Goal: Consume media (video, audio): Consume media (video, audio)

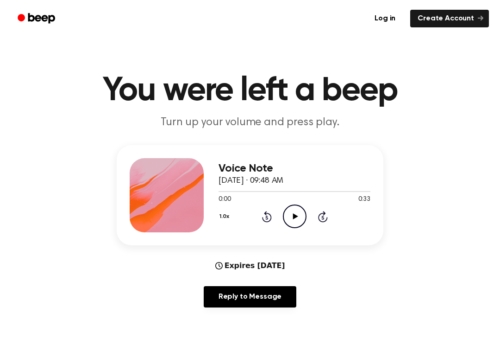
click at [285, 220] on icon "Play Audio" at bounding box center [295, 216] width 24 height 24
click at [293, 217] on icon at bounding box center [295, 216] width 4 height 6
click at [295, 216] on icon at bounding box center [295, 216] width 5 height 6
click at [297, 215] on icon at bounding box center [295, 216] width 4 height 6
click at [448, 293] on div "Voice Note [DATE] · 09:48 AM 0:06 0:33 Your browser does not support the [objec…" at bounding box center [250, 230] width 478 height 170
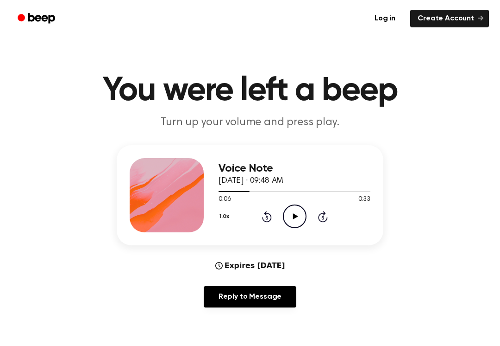
click at [296, 220] on icon "Play Audio" at bounding box center [295, 216] width 24 height 24
click at [300, 214] on icon "Pause Audio" at bounding box center [295, 216] width 24 height 24
click at [298, 215] on icon "Play Audio" at bounding box center [295, 216] width 24 height 24
click at [278, 216] on div "1.0x Rewind 5 seconds Pause Audio Skip 5 seconds" at bounding box center [295, 216] width 152 height 24
click at [421, 248] on div "Voice Note [DATE] · 09:48 AM 0:11 0:33 Your browser does not support the [objec…" at bounding box center [250, 230] width 478 height 170
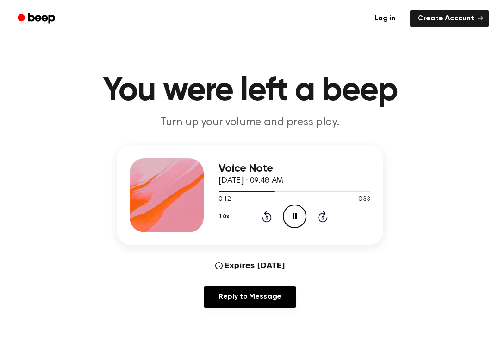
click at [281, 214] on div "1.0x Rewind 5 seconds Pause Audio Skip 5 seconds" at bounding box center [295, 216] width 152 height 24
click at [292, 213] on icon "Pause Audio" at bounding box center [295, 216] width 24 height 24
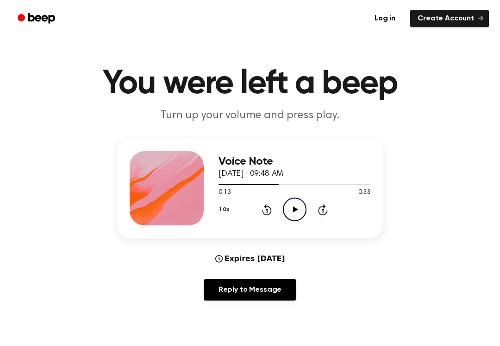
scroll to position [10, 0]
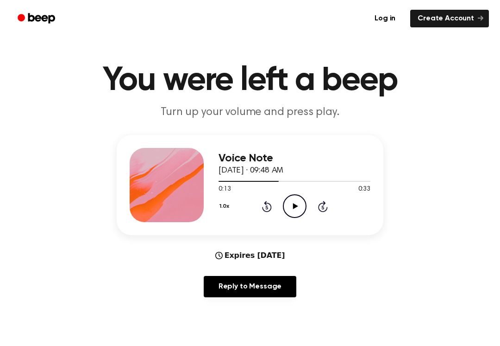
click at [63, 288] on div "Voice Note [DATE] · 09:48 AM 0:13 0:33 Your browser does not support the [objec…" at bounding box center [250, 220] width 478 height 170
click at [117, 286] on div "Reply to Message" at bounding box center [250, 290] width 267 height 29
click at [289, 206] on icon "Play Audio" at bounding box center [295, 206] width 24 height 24
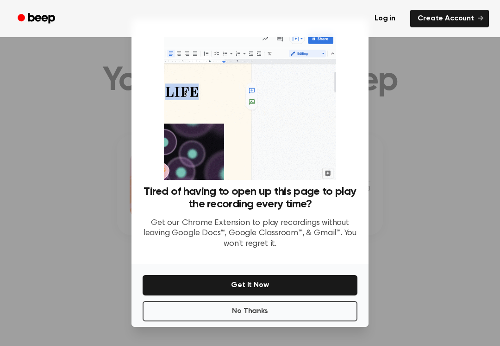
click at [67, 268] on div at bounding box center [250, 173] width 500 height 346
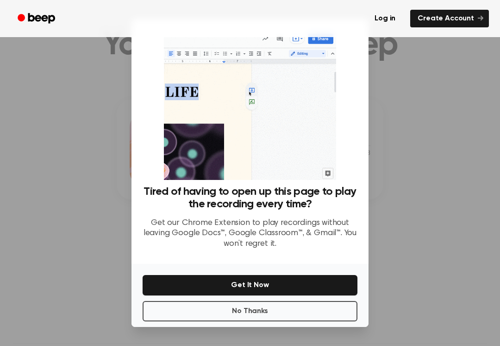
click at [61, 277] on div at bounding box center [250, 173] width 500 height 346
click at [171, 310] on button "No Thanks" at bounding box center [250, 311] width 215 height 20
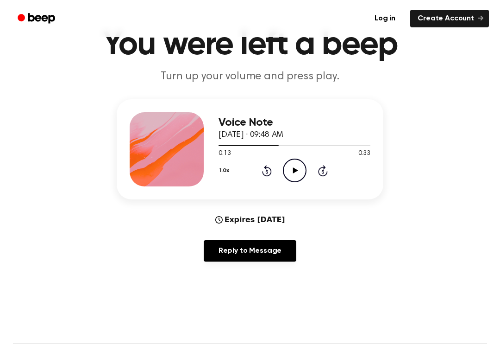
click at [294, 164] on icon "Play Audio" at bounding box center [295, 170] width 24 height 24
click at [18, 173] on div "Voice Note [DATE] · 09:48 AM 0:33 0:33 Your browser does not support the [objec…" at bounding box center [250, 184] width 478 height 170
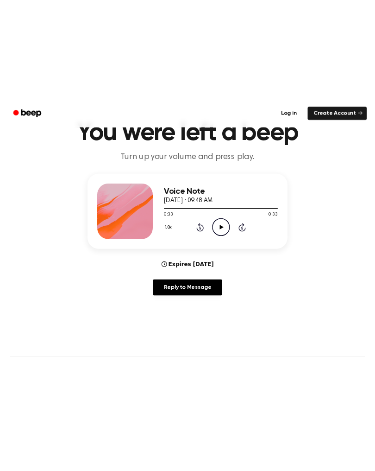
scroll to position [54, 0]
